Goal: Task Accomplishment & Management: Complete application form

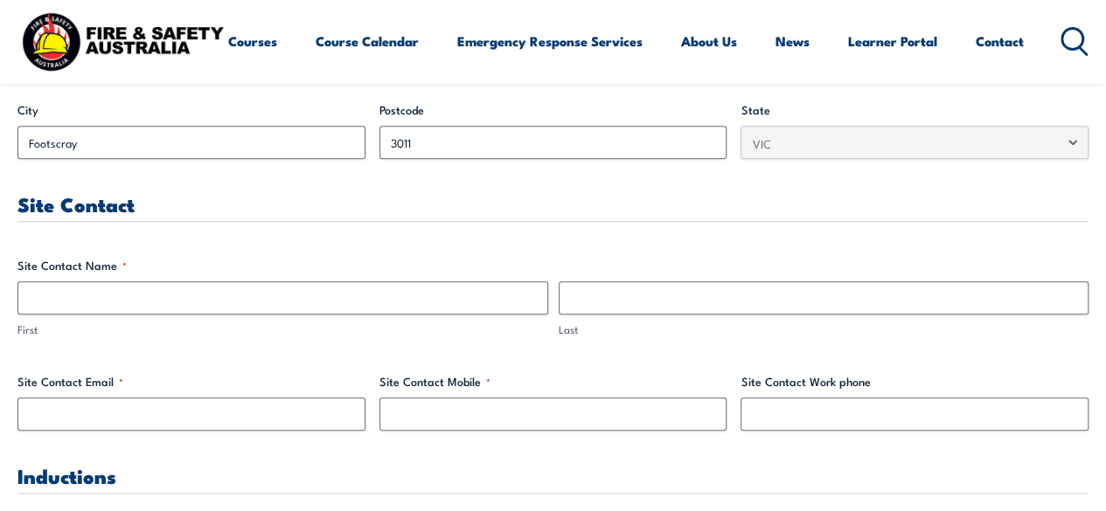
scroll to position [764, 0]
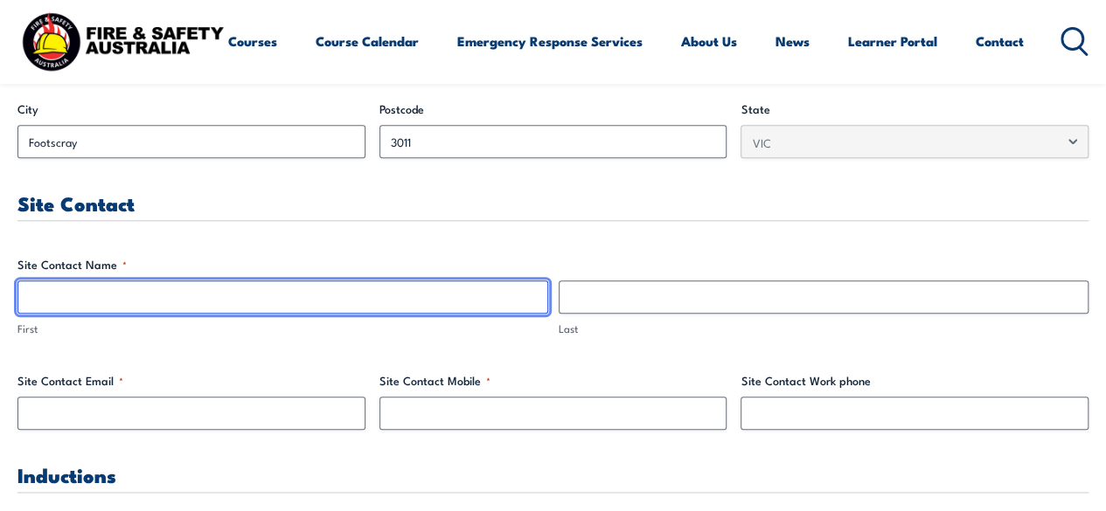
click at [476, 293] on input "First" at bounding box center [282, 297] width 531 height 33
type input "Nic"
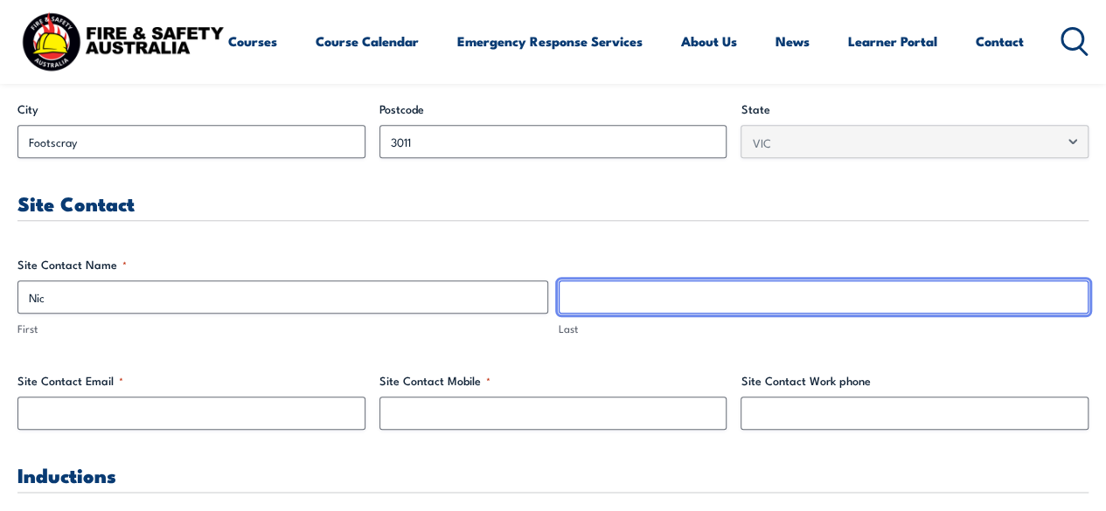
click at [664, 310] on input "Last" at bounding box center [823, 297] width 531 height 33
type input "[PERSON_NAME]"
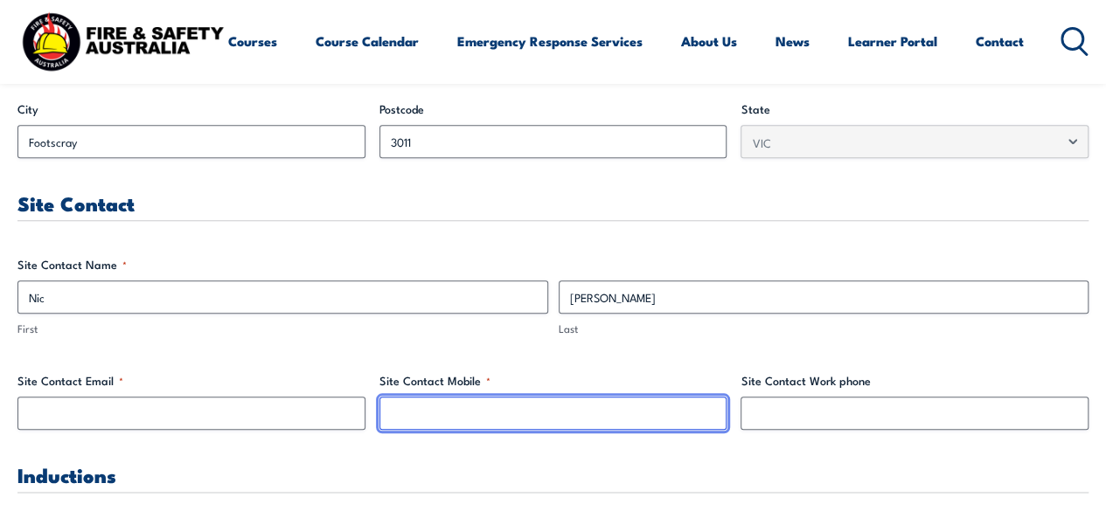
click at [512, 398] on input "Site Contact Mobile *" at bounding box center [553, 413] width 348 height 33
type input "0417145131"
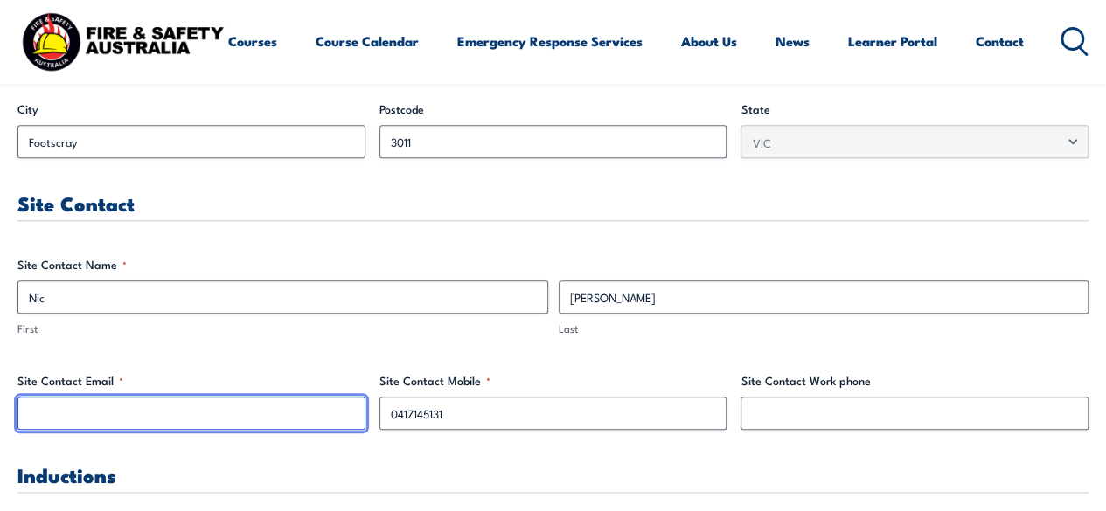
click at [120, 412] on input "Site Contact Email *" at bounding box center [191, 413] width 348 height 33
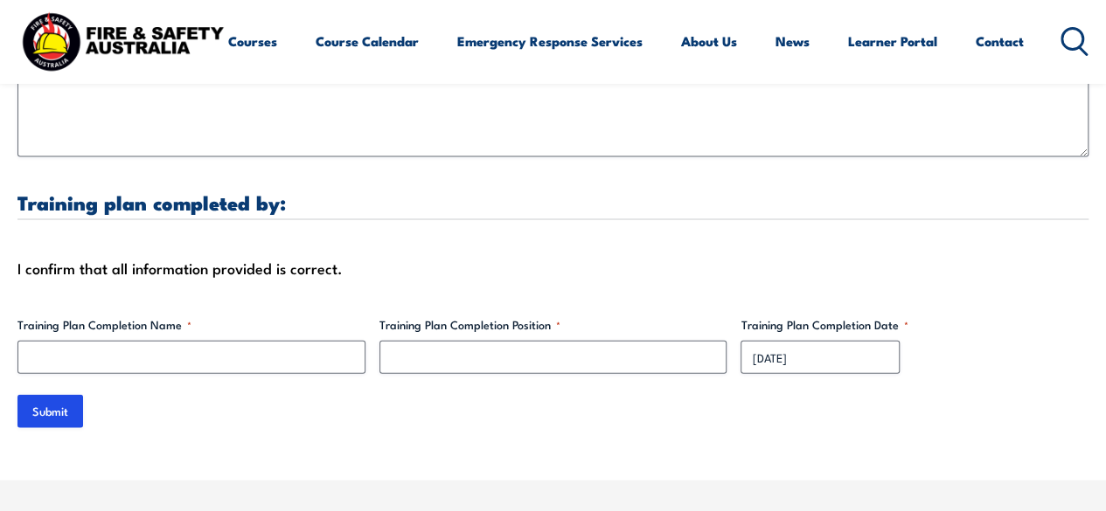
scroll to position [5096, 0]
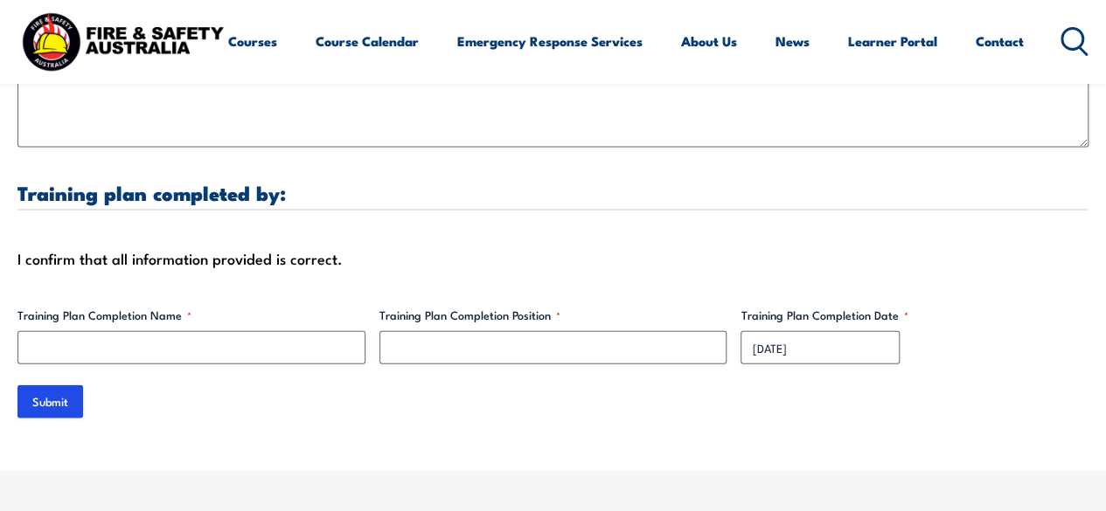
type input "[EMAIL_ADDRESS][DOMAIN_NAME]"
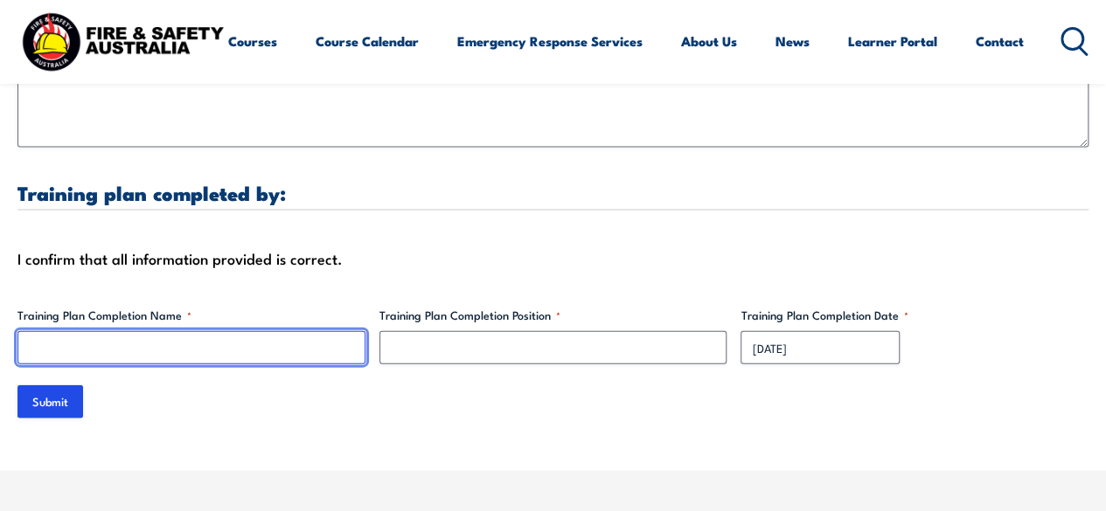
click at [209, 350] on input "Training Plan Completion Name *" at bounding box center [191, 347] width 348 height 33
type input "[PERSON_NAME]"
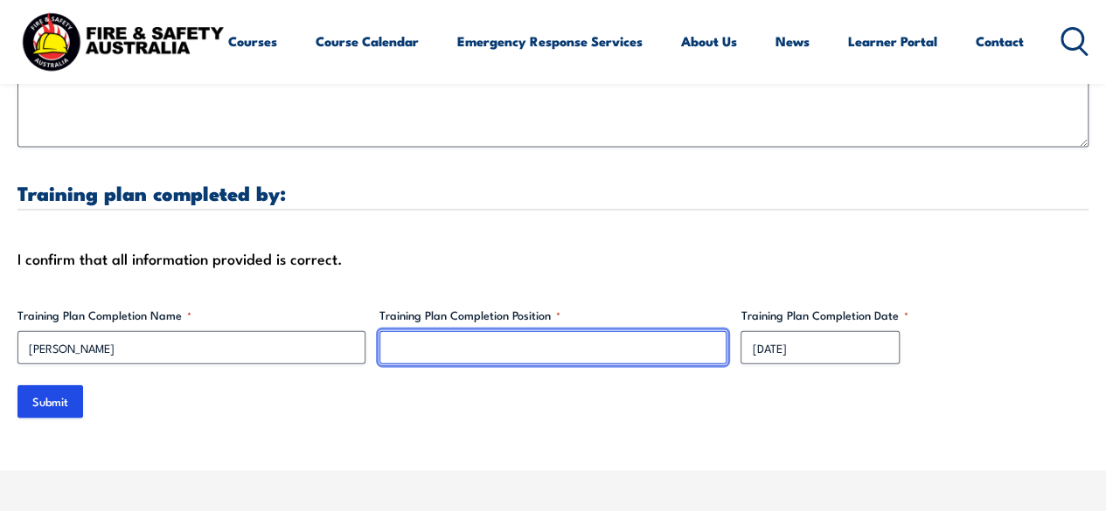
click at [402, 349] on input "Training Plan Completion Position *" at bounding box center [553, 347] width 348 height 33
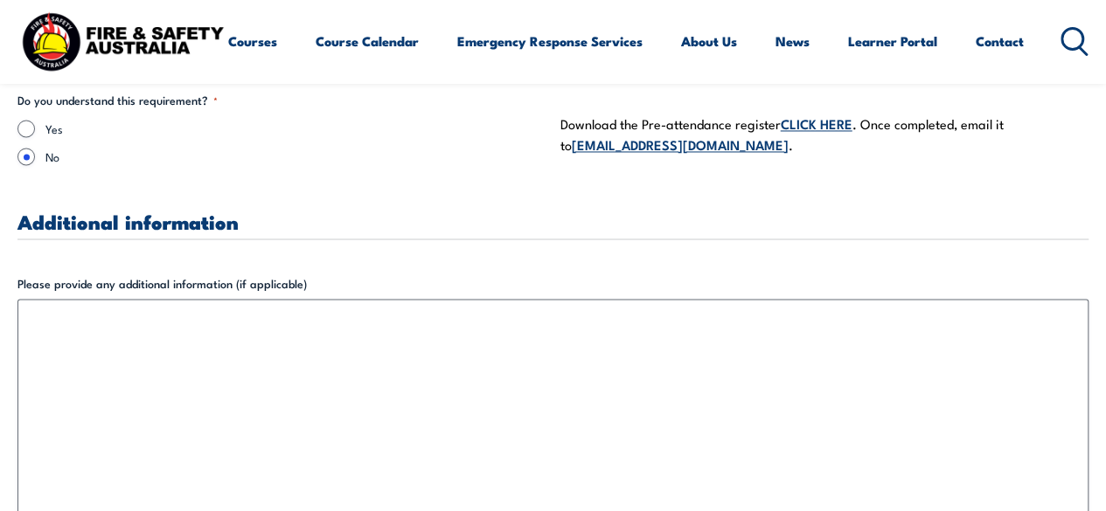
scroll to position [4692, 0]
type input "Construction Manager"
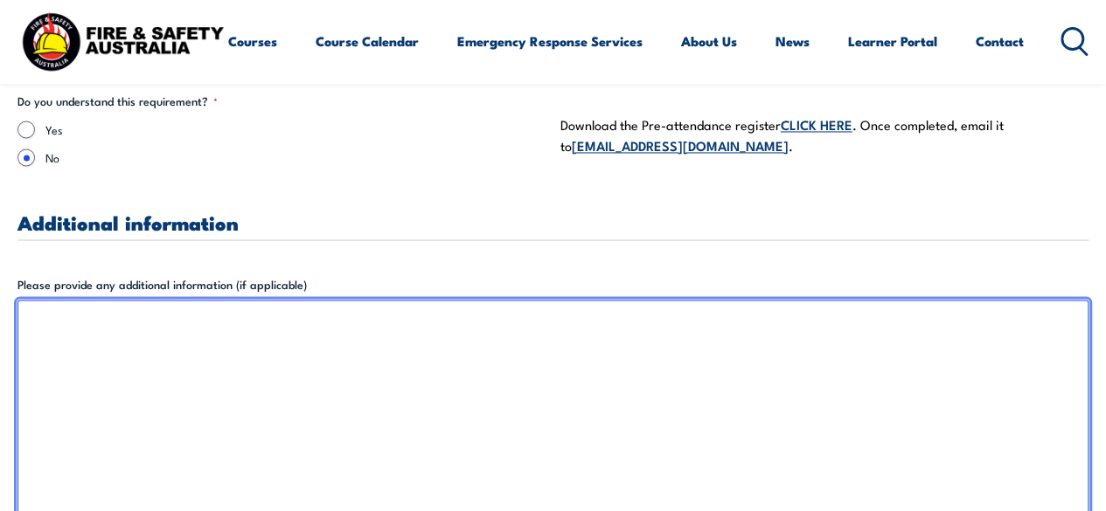
click at [288, 329] on textarea "Please provide any additional information (if applicable)" at bounding box center [552, 426] width 1071 height 252
paste textarea "[STREET_ADDRESS][PERSON_NAME]"
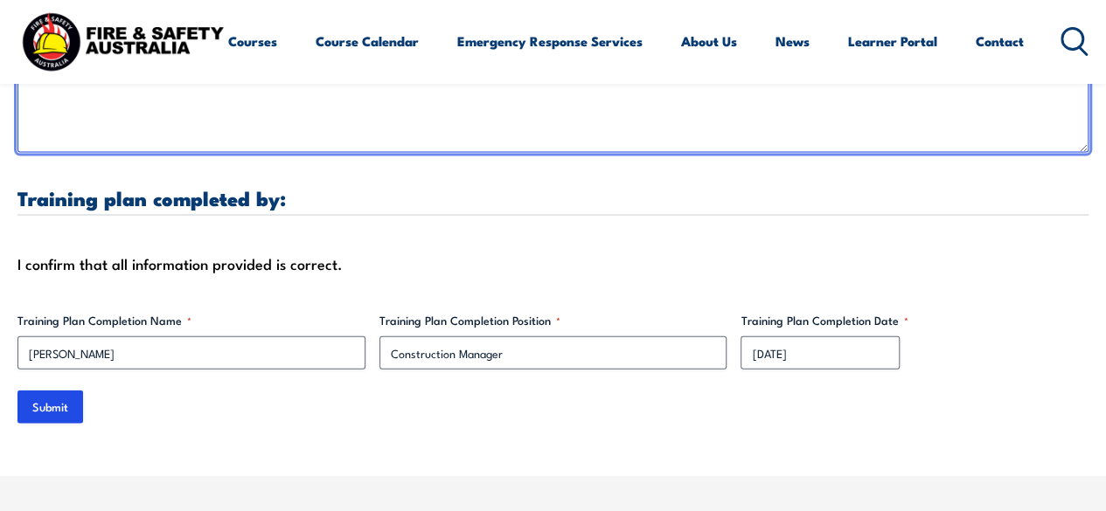
scroll to position [5080, 0]
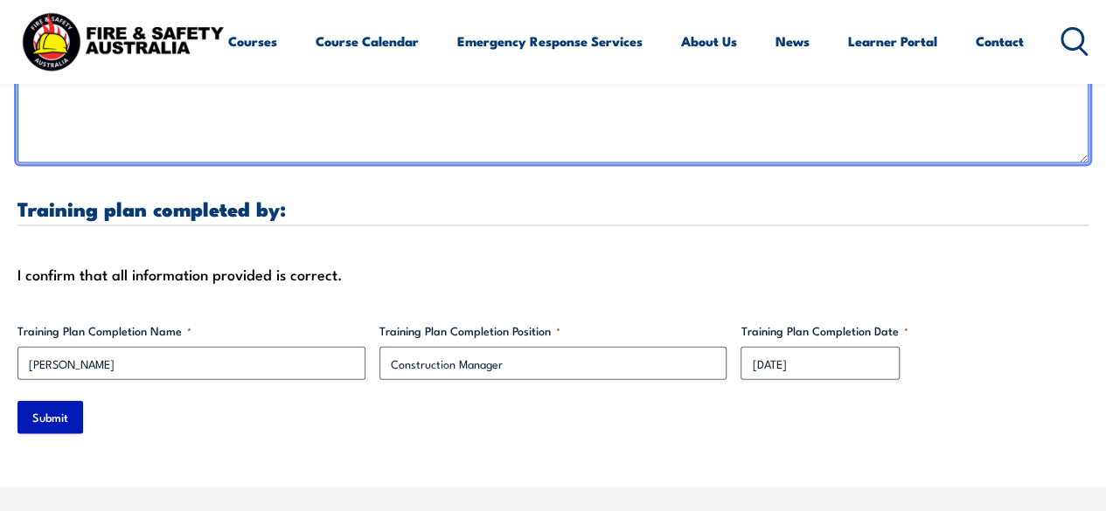
type textarea "Training to be held at [STREET_ADDRESS][PERSON_NAME]"
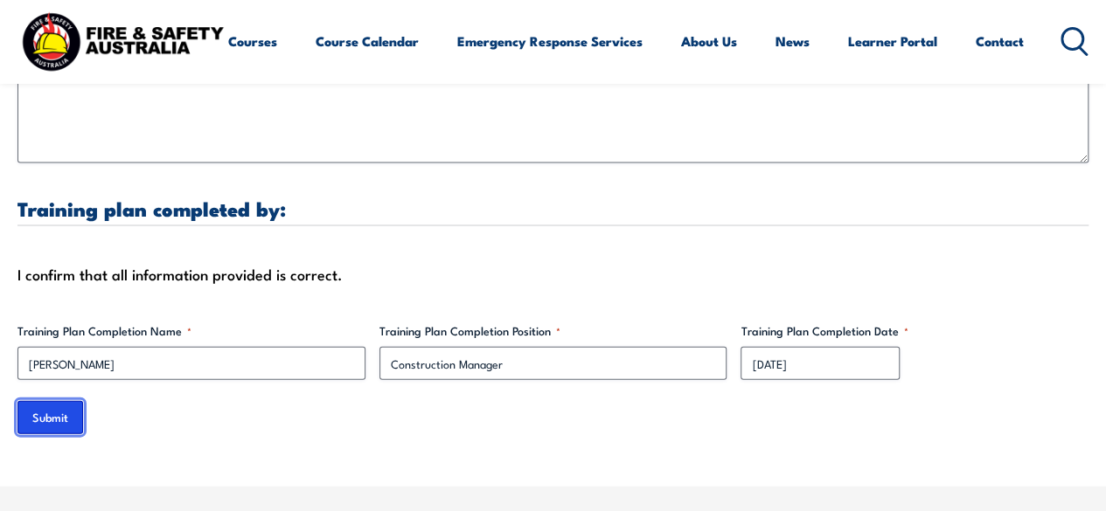
click at [68, 417] on input "Submit" at bounding box center [50, 417] width 66 height 33
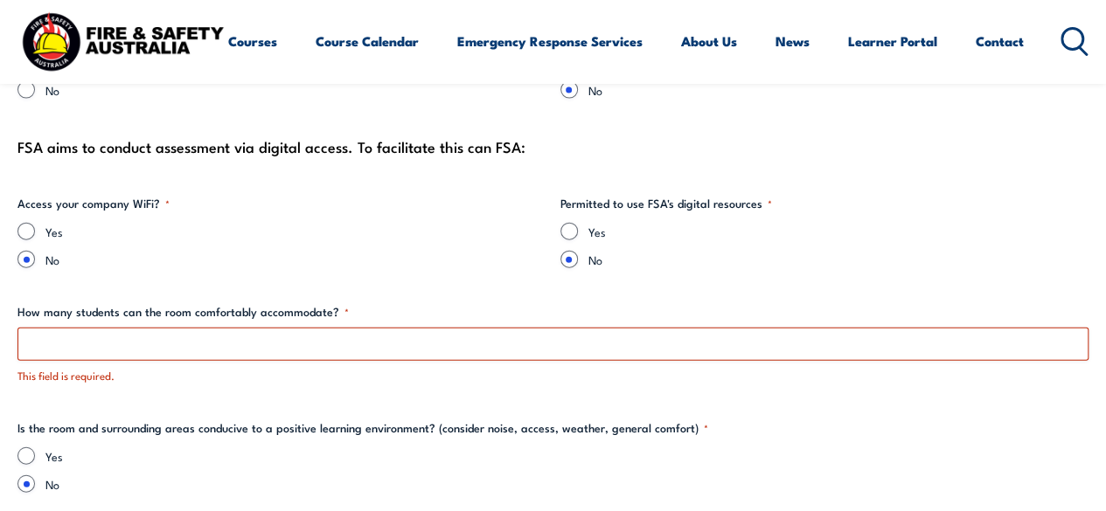
scroll to position [1879, 0]
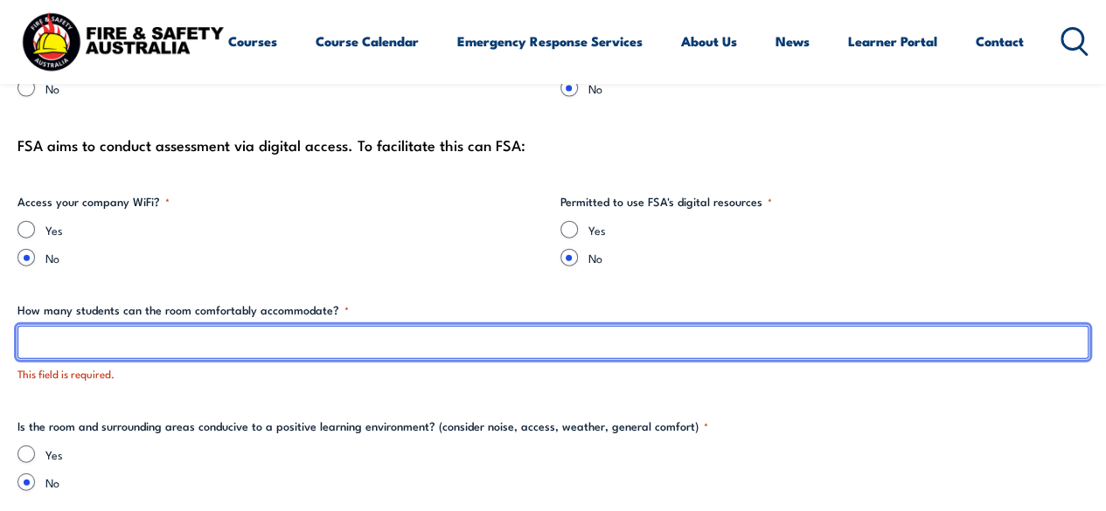
click at [239, 340] on input "How many students can the room comfortably accommodate? *" at bounding box center [552, 342] width 1071 height 33
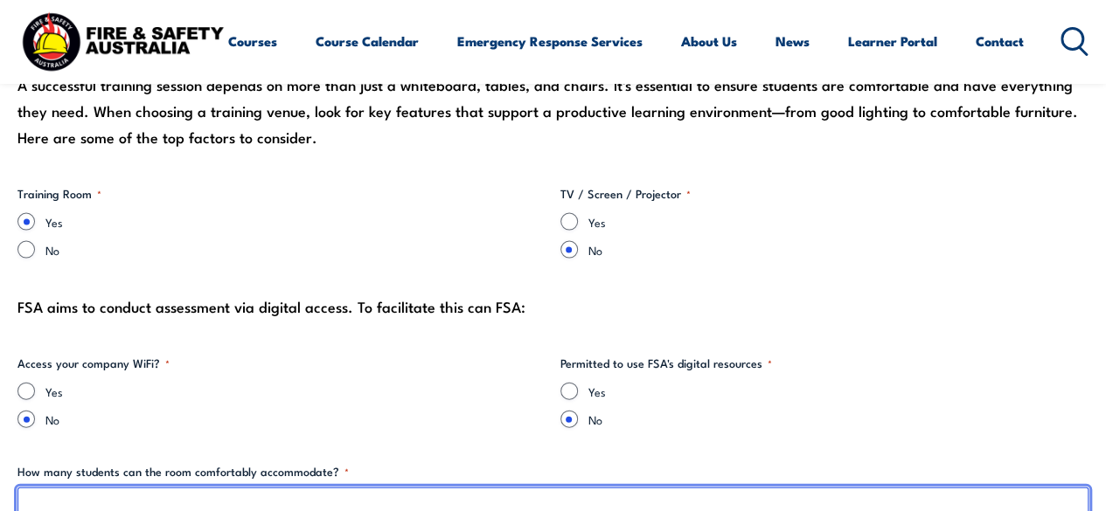
scroll to position [1716, 0]
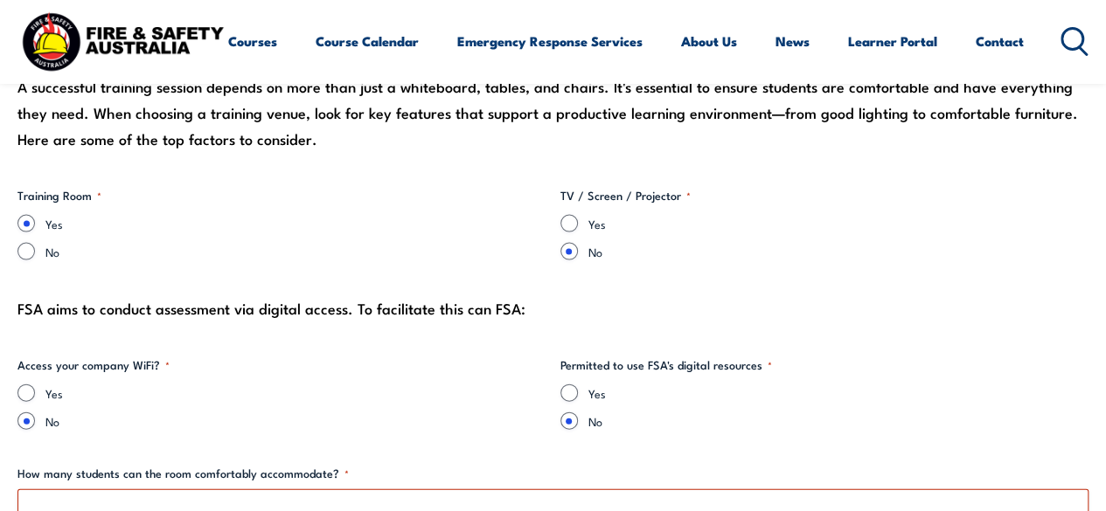
click at [50, 251] on label "No" at bounding box center [295, 251] width 501 height 17
click at [35, 251] on input "No" at bounding box center [25, 251] width 17 height 17
radio input "true"
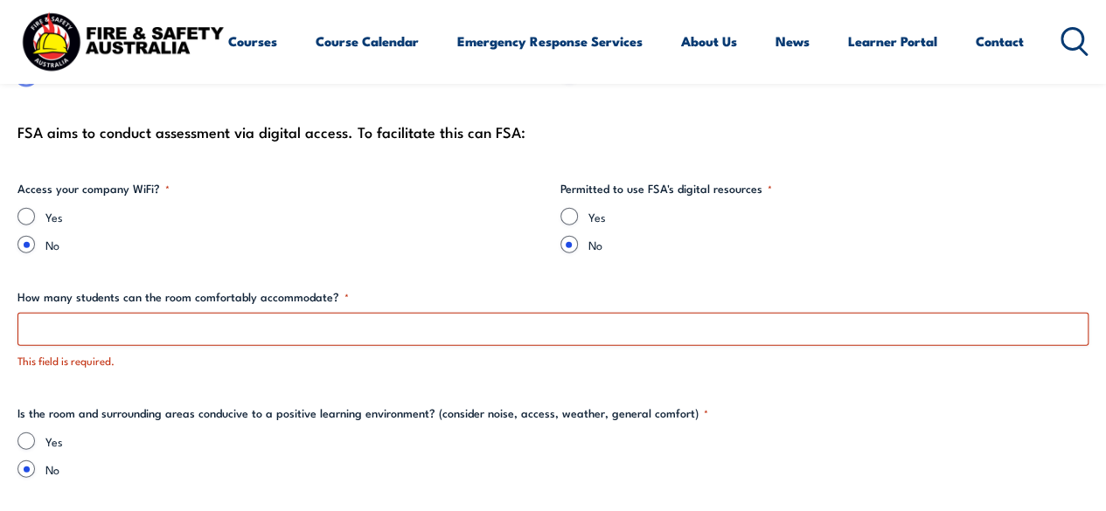
scroll to position [1897, 0]
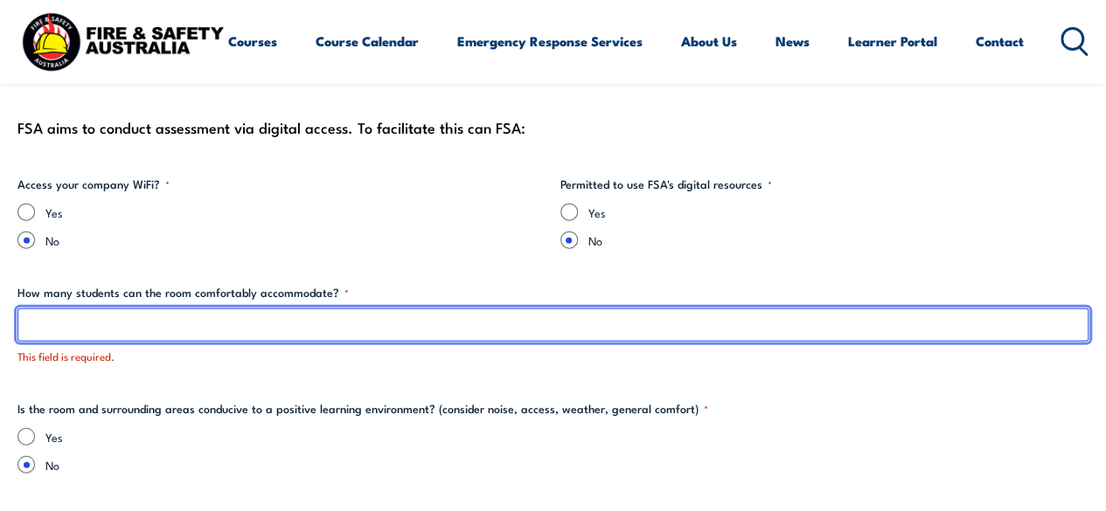
click at [274, 334] on input "How many students can the room comfortably accommodate? *" at bounding box center [552, 325] width 1071 height 33
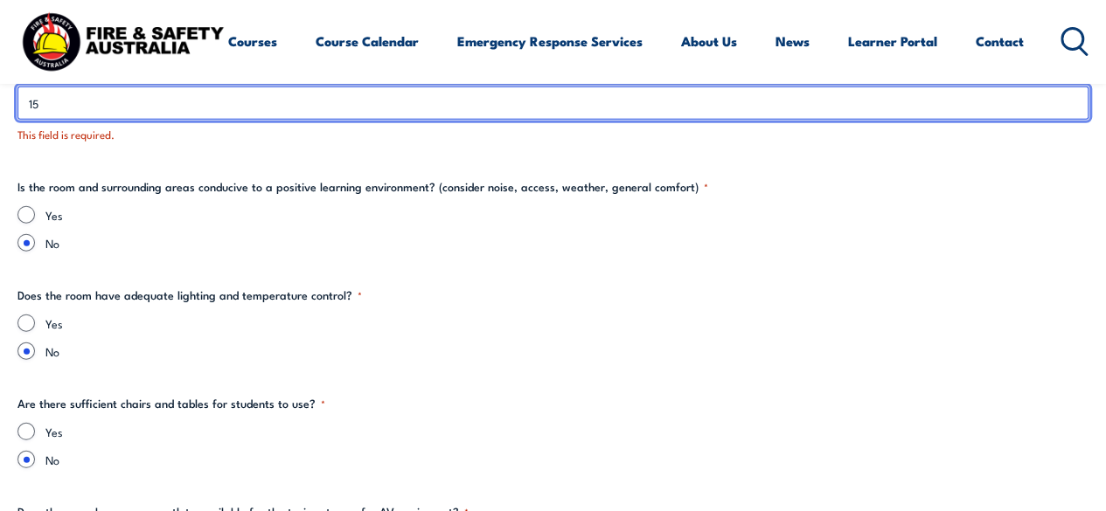
scroll to position [2119, 0]
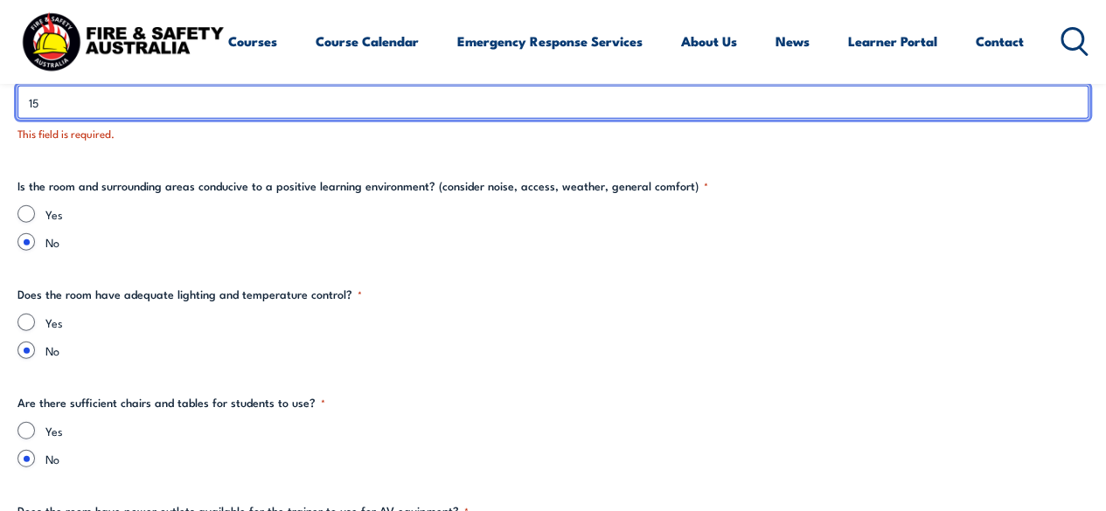
type input "15"
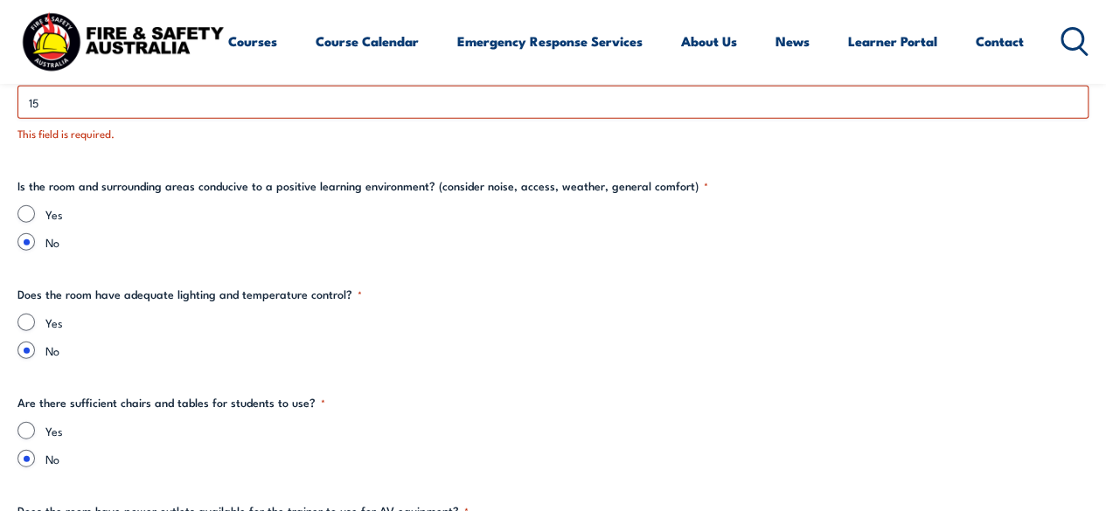
click at [273, 334] on div "Yes No" at bounding box center [552, 336] width 1071 height 45
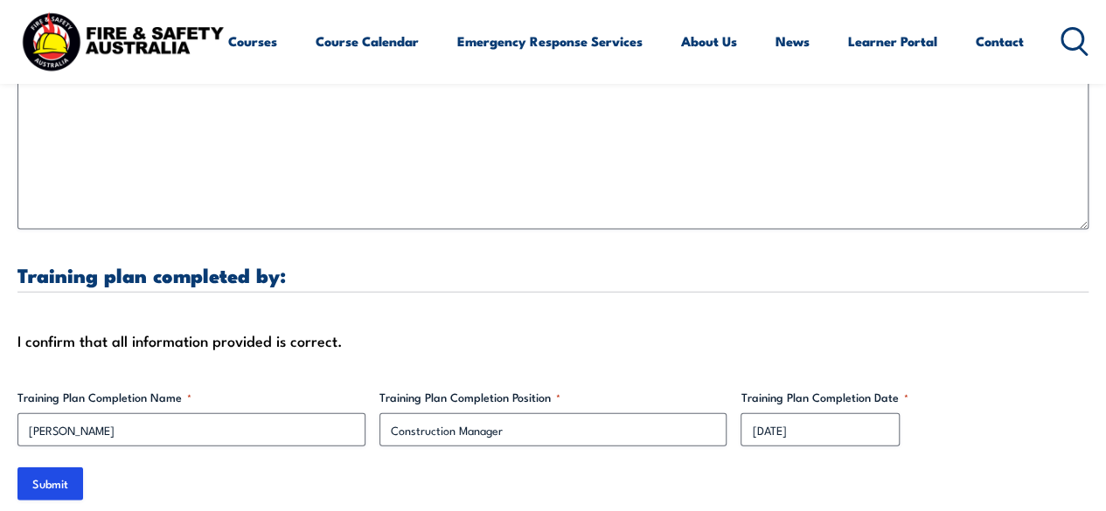
scroll to position [5312, 0]
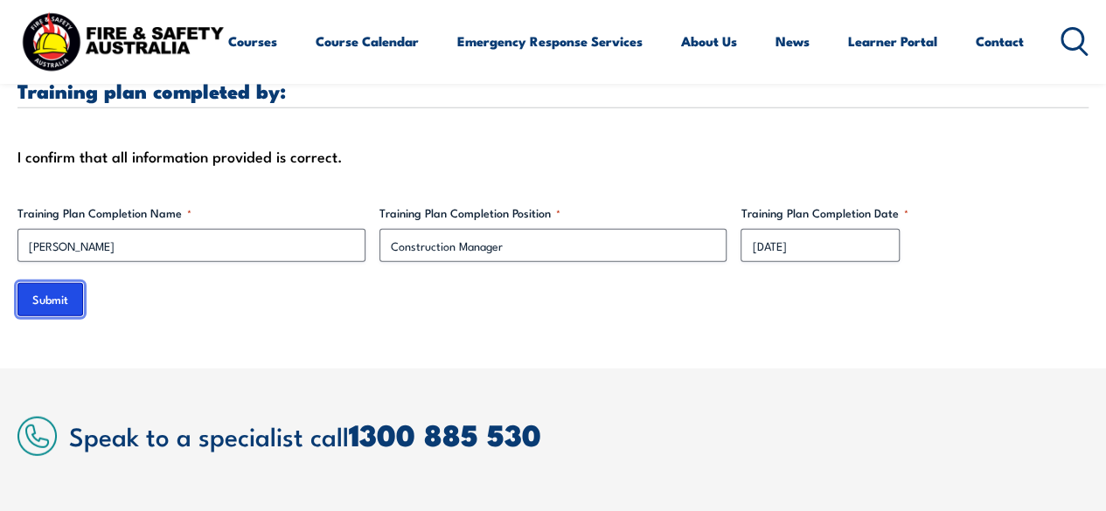
click at [28, 301] on input "Submit" at bounding box center [50, 299] width 66 height 33
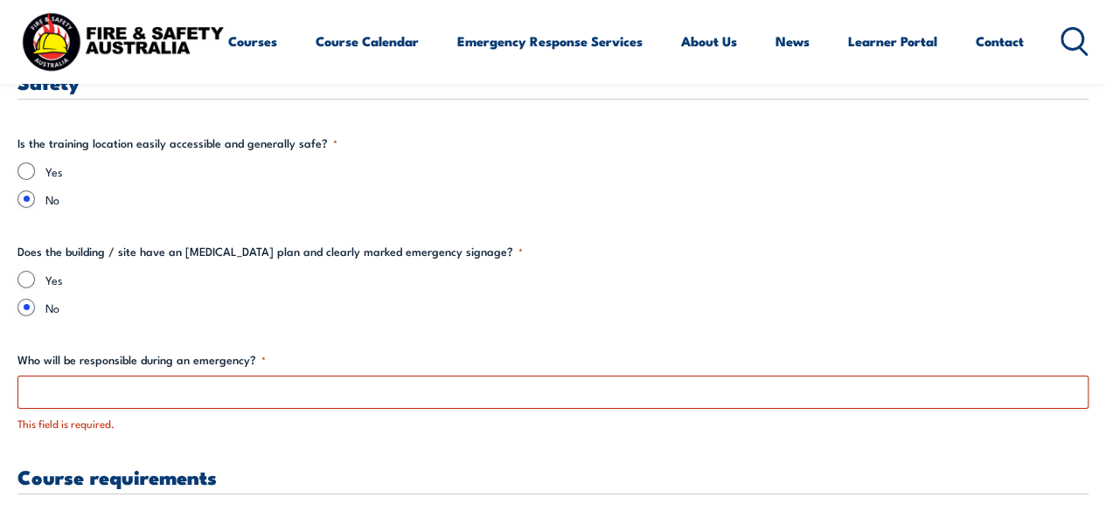
scroll to position [2963, 0]
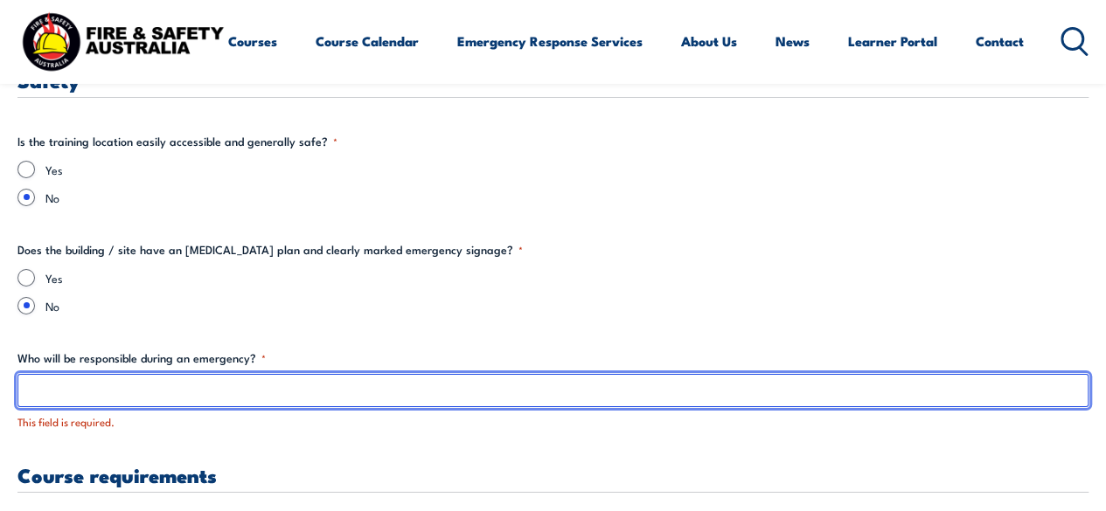
click at [180, 389] on input "Who will be responsible during an emergency? *" at bounding box center [552, 390] width 1071 height 33
click at [156, 394] on input "Who will be responsible during an emergency? *" at bounding box center [552, 390] width 1071 height 33
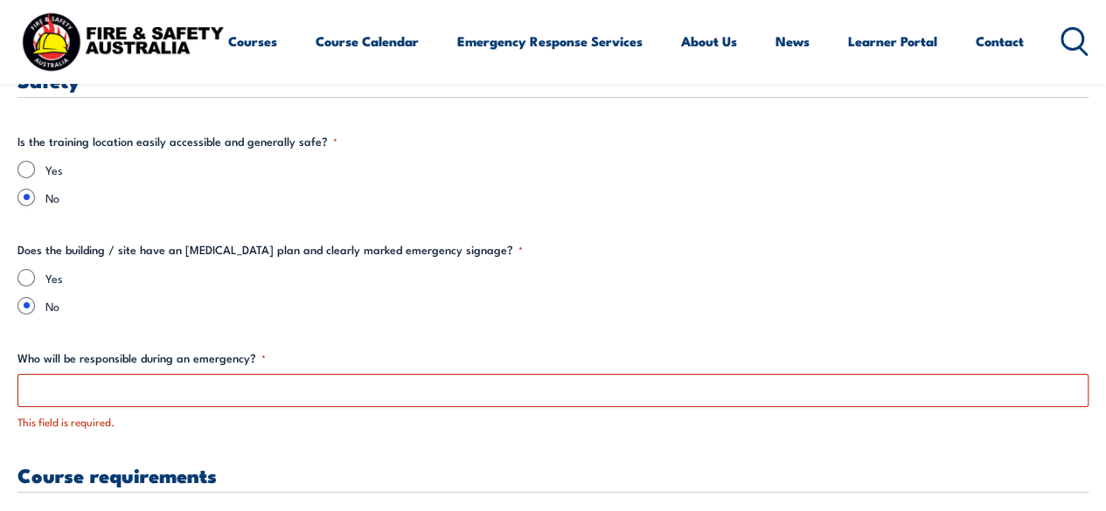
click at [210, 441] on div "Training details Client Details ([PERSON_NAME]) [PERSON_NAME] Training Address …" at bounding box center [552, 127] width 1071 height 4922
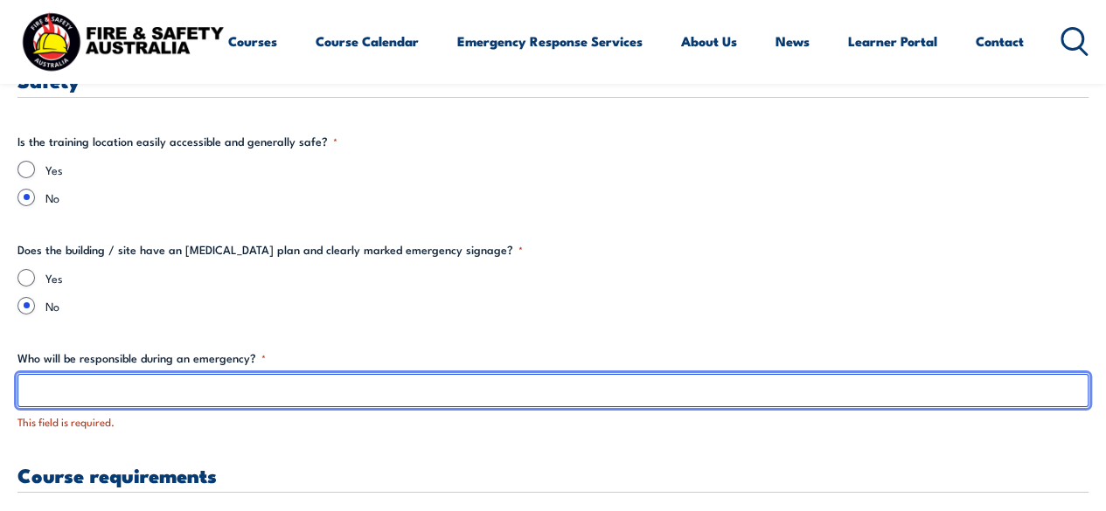
click at [140, 396] on input "Who will be responsible during an emergency? *" at bounding box center [552, 390] width 1071 height 33
type input "[PERSON_NAME]"
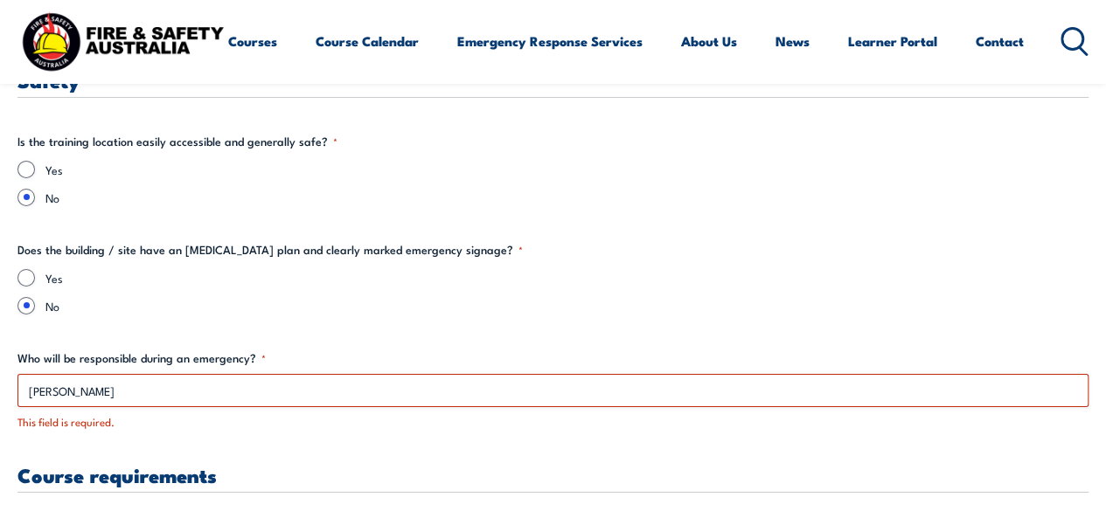
click at [316, 447] on div "Training details Client Details ([PERSON_NAME]) [PERSON_NAME] Training Address …" at bounding box center [552, 127] width 1071 height 4922
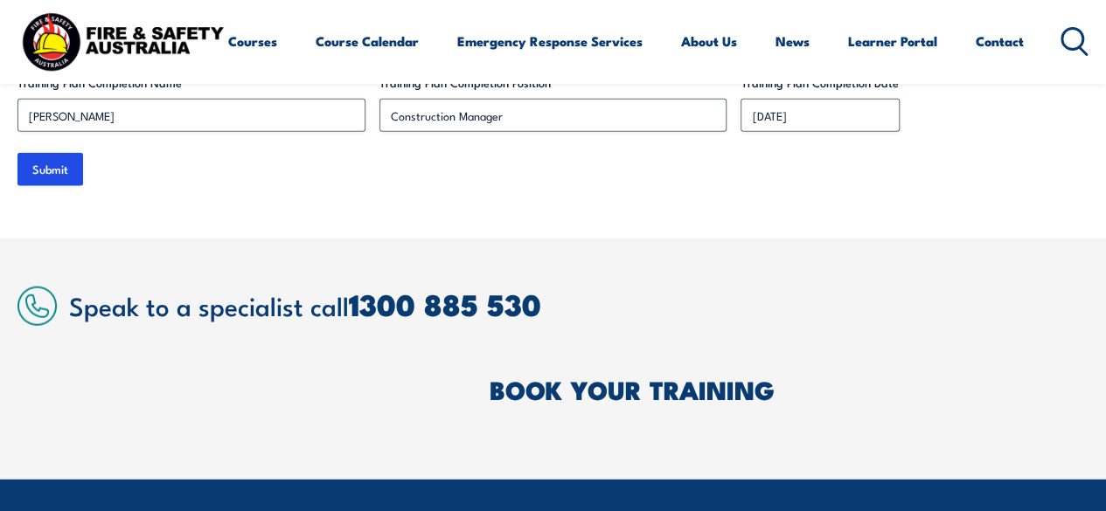
scroll to position [5428, 0]
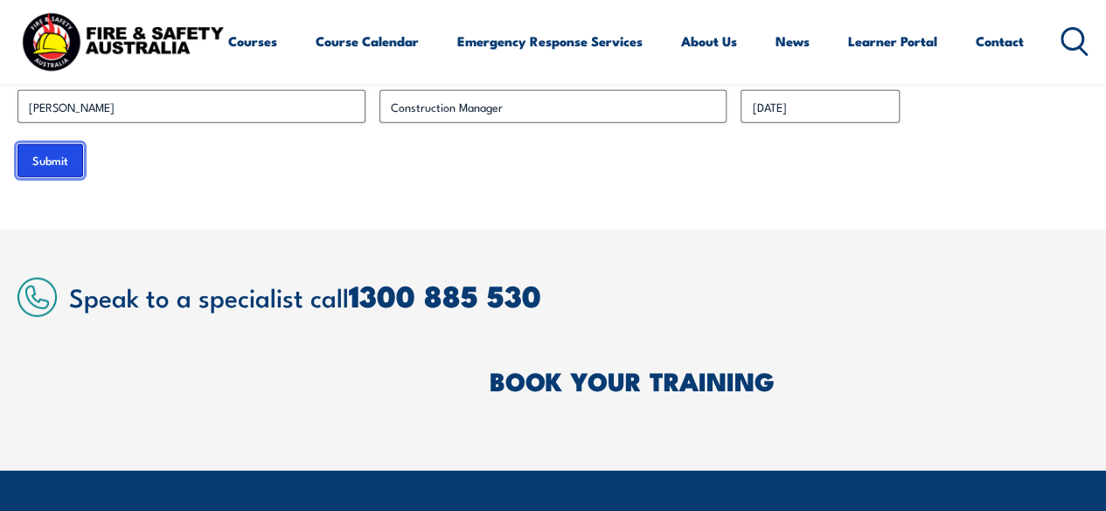
click at [51, 159] on input "Submit" at bounding box center [50, 160] width 66 height 33
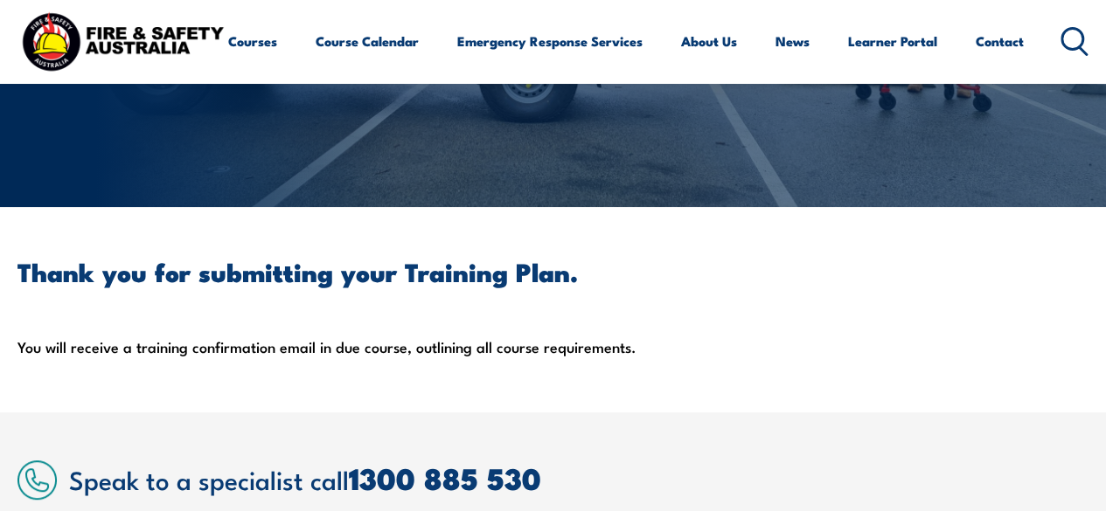
scroll to position [406, 0]
